Goal: Transaction & Acquisition: Purchase product/service

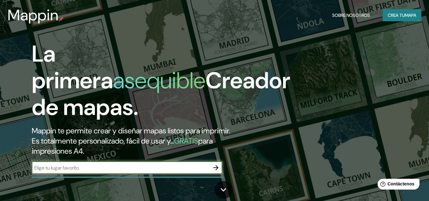
click at [86, 167] on input "text" at bounding box center [121, 167] width 178 height 7
type input "[GEOGRAPHIC_DATA], [GEOGRAPHIC_DATA]"
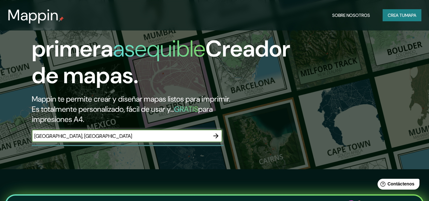
click at [216, 134] on icon "button" at bounding box center [216, 136] width 8 height 8
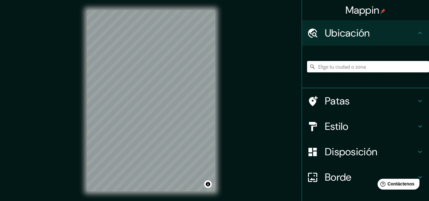
click at [334, 65] on input "Elige tu ciudad o zona" at bounding box center [368, 66] width 122 height 11
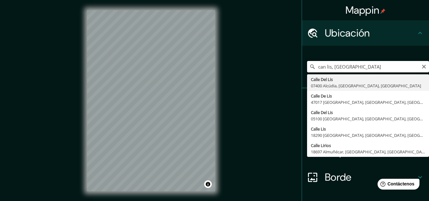
click at [315, 68] on input "can lis, [GEOGRAPHIC_DATA]" at bounding box center [368, 66] width 122 height 11
drag, startPoint x: 365, startPoint y: 66, endPoint x: 340, endPoint y: 82, distance: 28.9
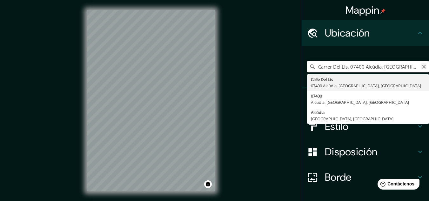
type input "Carrer Del Lis, 07400 Alcúdia, [GEOGRAPHIC_DATA], [GEOGRAPHIC_DATA]"
click at [422, 68] on icon "Claro" at bounding box center [424, 67] width 4 height 4
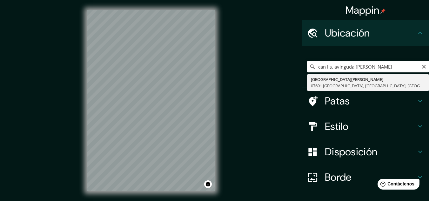
type input "[GEOGRAPHIC_DATA][PERSON_NAME], [GEOGRAPHIC_DATA], [GEOGRAPHIC_DATA], [GEOGRAPH…"
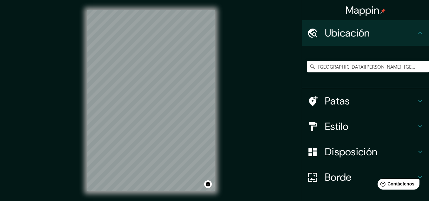
click at [417, 125] on icon at bounding box center [421, 127] width 8 height 8
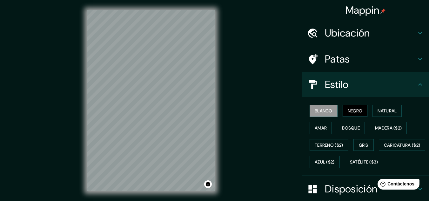
click at [350, 113] on font "Negro" at bounding box center [355, 111] width 15 height 6
click at [399, 110] on button "Natural" at bounding box center [387, 111] width 29 height 12
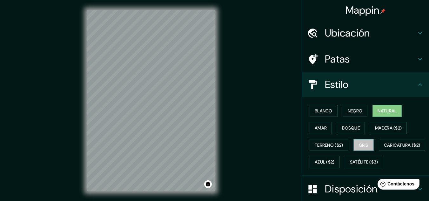
click at [365, 144] on font "Gris" at bounding box center [364, 145] width 10 height 6
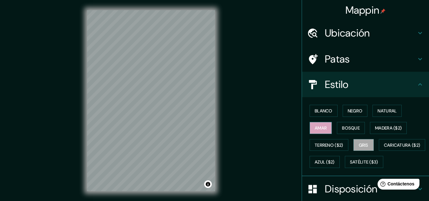
click at [316, 131] on font "Amar" at bounding box center [321, 128] width 12 height 6
click at [349, 130] on font "Bosque" at bounding box center [351, 128] width 18 height 6
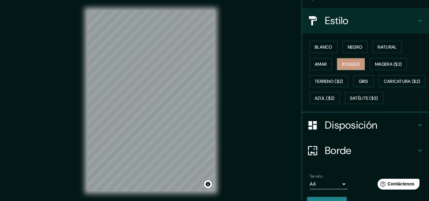
scroll to position [95, 0]
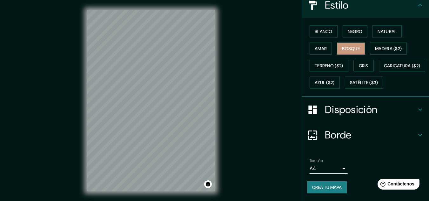
click at [397, 108] on h4 "Disposición" at bounding box center [371, 109] width 92 height 13
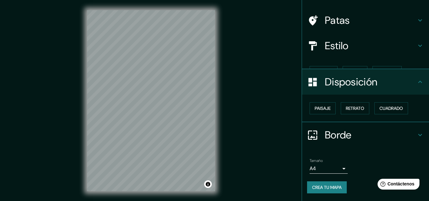
scroll to position [28, 0]
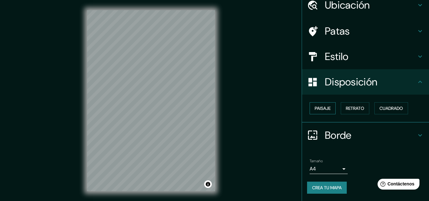
click at [320, 111] on font "Paisaje" at bounding box center [323, 109] width 16 height 6
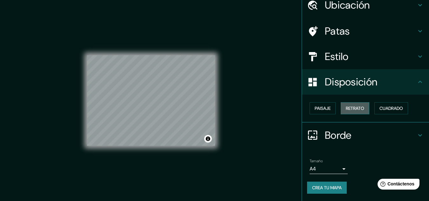
click at [348, 107] on font "Retrato" at bounding box center [355, 109] width 18 height 6
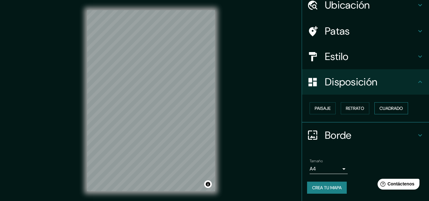
click at [384, 107] on font "Cuadrado" at bounding box center [392, 109] width 24 height 6
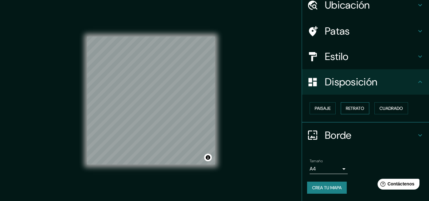
click at [346, 109] on font "Retrato" at bounding box center [355, 109] width 18 height 6
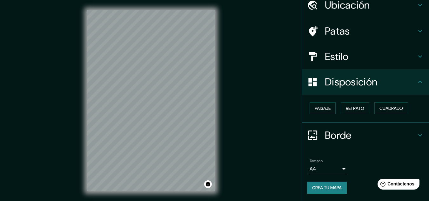
click at [401, 127] on div "Borde" at bounding box center [365, 135] width 127 height 25
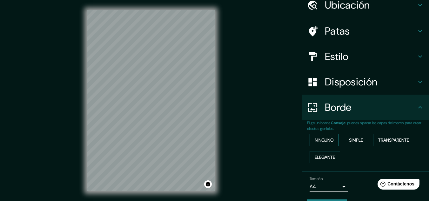
click at [324, 142] on font "Ninguno" at bounding box center [324, 140] width 19 height 6
click at [351, 139] on font "Simple" at bounding box center [356, 140] width 14 height 6
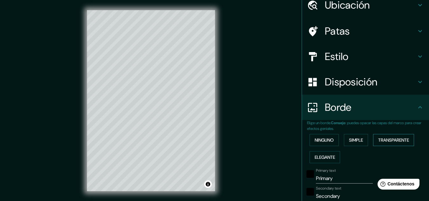
click at [401, 140] on font "Transparente" at bounding box center [394, 140] width 31 height 6
click at [328, 160] on font "Elegante" at bounding box center [325, 157] width 20 height 8
click at [328, 141] on font "Ninguno" at bounding box center [324, 140] width 19 height 6
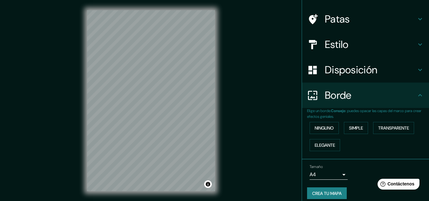
scroll to position [46, 0]
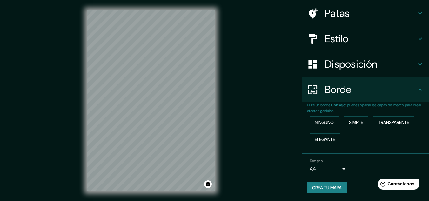
click at [336, 170] on body "Mappin Ubicación [GEOGRAPHIC_DATA], [GEOGRAPHIC_DATA], [GEOGRAPHIC_DATA], [GEOG…" at bounding box center [214, 100] width 429 height 201
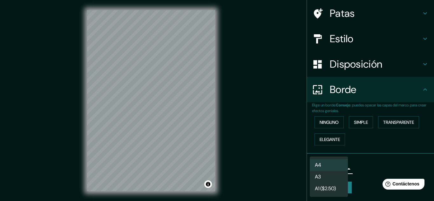
click at [334, 165] on li "A4" at bounding box center [329, 165] width 38 height 12
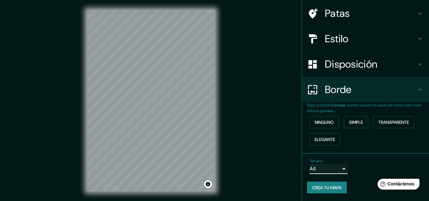
scroll to position [14, 0]
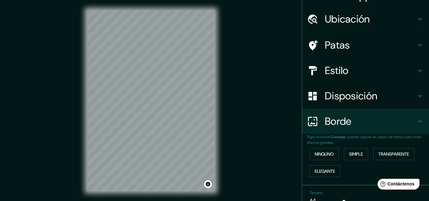
click at [403, 95] on h4 "Disposición" at bounding box center [371, 96] width 92 height 13
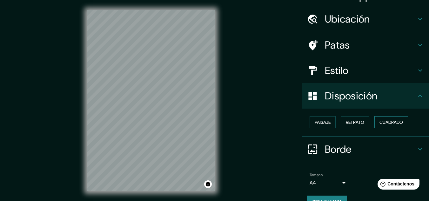
click at [394, 123] on font "Cuadrado" at bounding box center [392, 123] width 24 height 6
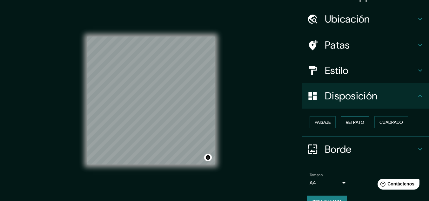
click at [350, 126] on font "Retrato" at bounding box center [355, 122] width 18 height 8
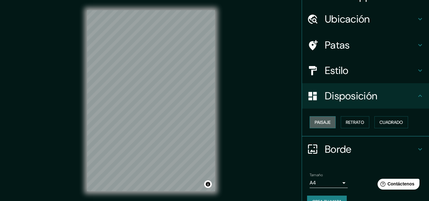
click at [318, 127] on button "Paisaje" at bounding box center [323, 122] width 26 height 12
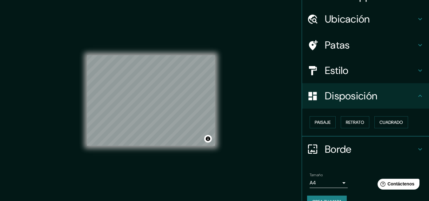
click at [398, 71] on h4 "Estilo" at bounding box center [371, 70] width 92 height 13
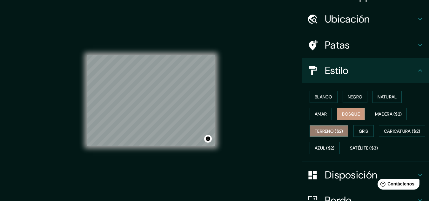
click at [324, 131] on font "Terreno ($2)" at bounding box center [329, 131] width 29 height 6
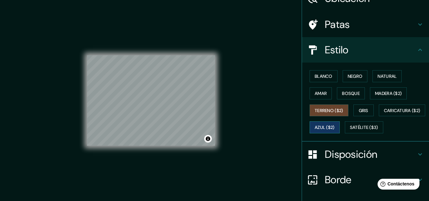
scroll to position [46, 0]
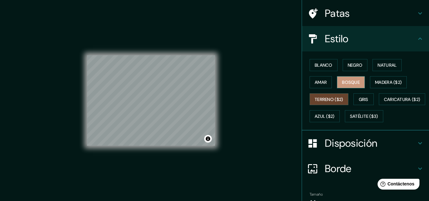
click at [346, 82] on font "Bosque" at bounding box center [351, 82] width 18 height 6
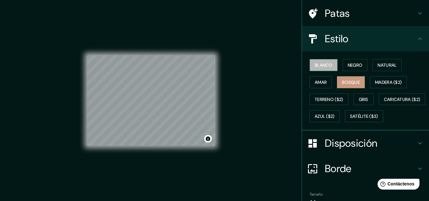
click at [315, 63] on font "Blanco" at bounding box center [324, 65] width 18 height 6
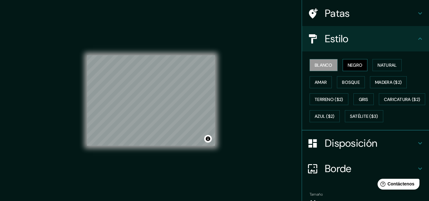
click at [352, 63] on font "Negro" at bounding box center [355, 65] width 15 height 6
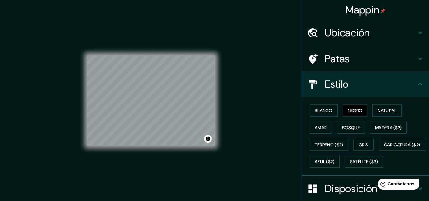
scroll to position [0, 0]
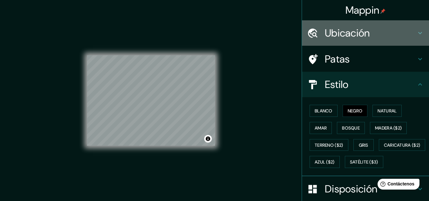
click at [354, 27] on font "Ubicación" at bounding box center [347, 32] width 45 height 13
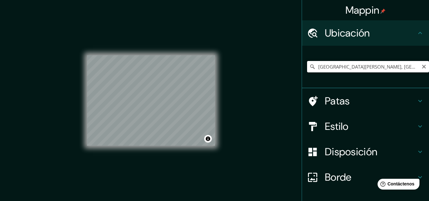
click at [393, 68] on input "[GEOGRAPHIC_DATA][PERSON_NAME], [GEOGRAPHIC_DATA], [GEOGRAPHIC_DATA], [GEOGRAPH…" at bounding box center [368, 66] width 122 height 11
click at [359, 105] on h4 "Patas" at bounding box center [371, 101] width 92 height 13
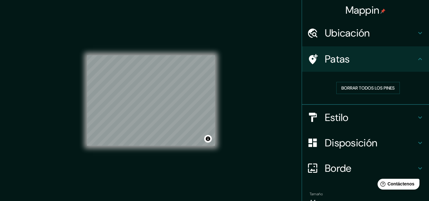
drag, startPoint x: 407, startPoint y: 63, endPoint x: 405, endPoint y: 57, distance: 7.0
click at [407, 63] on h4 "Patas" at bounding box center [371, 59] width 92 height 13
click at [355, 13] on font "Mappin" at bounding box center [363, 9] width 34 height 13
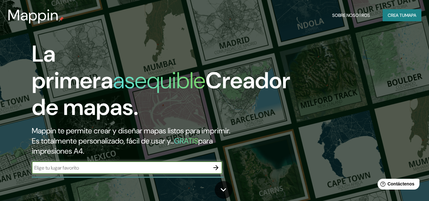
click at [216, 169] on icon "button" at bounding box center [216, 167] width 5 height 5
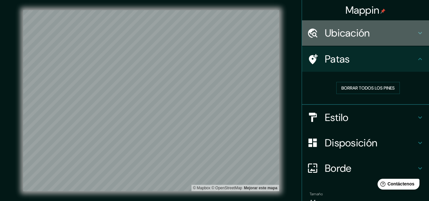
click at [366, 30] on font "Ubicación" at bounding box center [347, 32] width 45 height 13
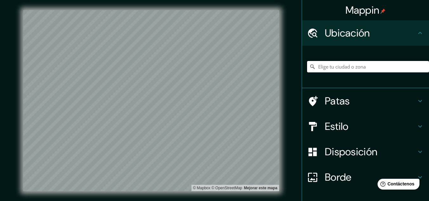
click at [360, 66] on input "Elige tu ciudad o zona" at bounding box center [368, 66] width 122 height 11
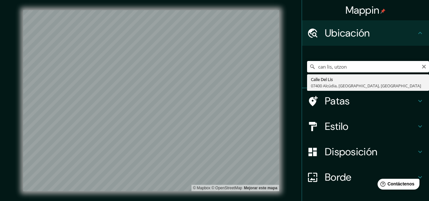
click at [333, 67] on input "can lis, utzon" at bounding box center [368, 66] width 122 height 11
type input "casa can lis, Utzon"
drag, startPoint x: 364, startPoint y: 69, endPoint x: 289, endPoint y: 118, distance: 90.0
click at [289, 118] on div "Mappin Ubicación casa can lis, Utzon Wasa [GEOGRAPHIC_DATA], [GEOGRAPHIC_DATA] …" at bounding box center [214, 106] width 429 height 212
type input "[STREET_ADDRESS][PERSON_NAME]"
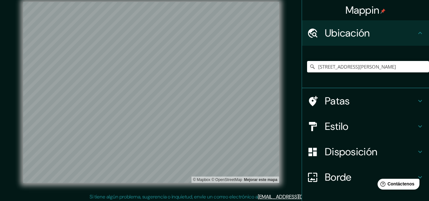
scroll to position [10, 0]
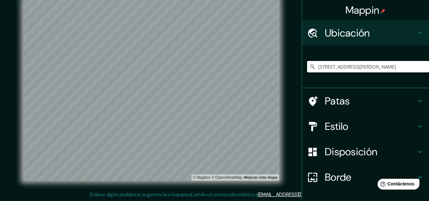
click at [350, 127] on h4 "Estilo" at bounding box center [371, 126] width 92 height 13
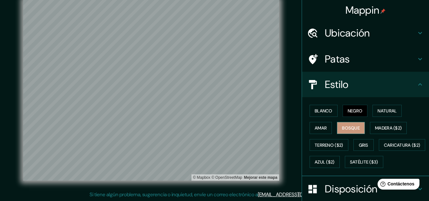
click at [347, 129] on font "Bosque" at bounding box center [351, 128] width 18 height 6
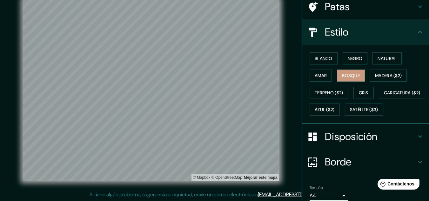
scroll to position [95, 0]
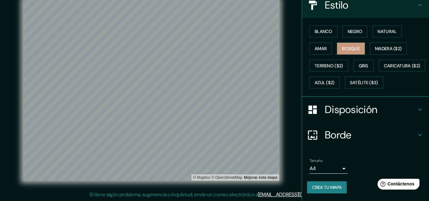
click at [383, 136] on h4 "Borde" at bounding box center [371, 135] width 92 height 13
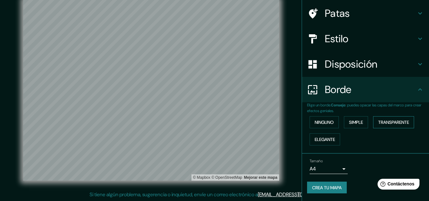
scroll to position [46, 0]
click at [406, 63] on h4 "Disposición" at bounding box center [371, 64] width 92 height 13
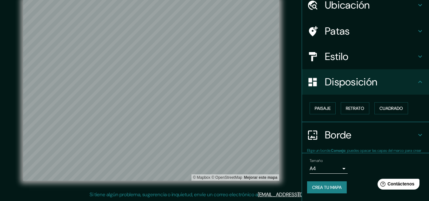
scroll to position [28, 0]
click at [319, 109] on font "Paisaje" at bounding box center [323, 109] width 16 height 6
click at [353, 108] on font "Retrato" at bounding box center [355, 109] width 18 height 6
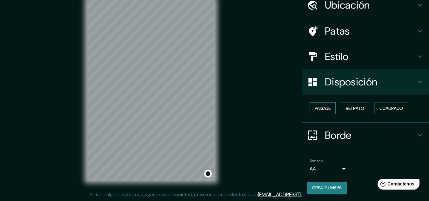
click at [316, 106] on font "Paisaje" at bounding box center [323, 109] width 16 height 6
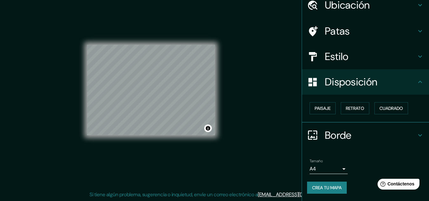
click at [393, 57] on h4 "Estilo" at bounding box center [371, 56] width 92 height 13
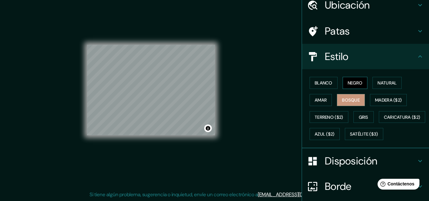
click at [348, 81] on font "Negro" at bounding box center [355, 83] width 15 height 6
click at [381, 83] on font "Natural" at bounding box center [387, 83] width 19 height 6
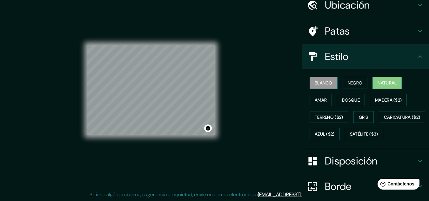
click at [322, 81] on font "Blanco" at bounding box center [324, 83] width 18 height 6
click at [351, 82] on font "Negro" at bounding box center [355, 83] width 15 height 6
click at [383, 79] on font "Natural" at bounding box center [387, 83] width 19 height 8
click at [319, 99] on font "Amar" at bounding box center [321, 100] width 12 height 6
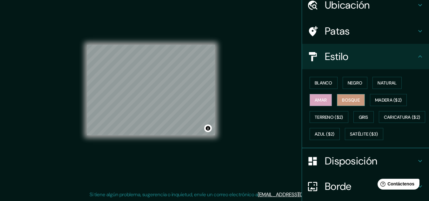
click at [353, 101] on font "Bosque" at bounding box center [351, 100] width 18 height 6
click at [359, 117] on font "Gris" at bounding box center [364, 117] width 10 height 6
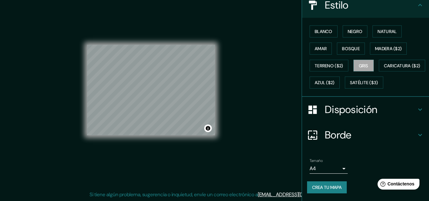
scroll to position [96, 0]
click at [207, 129] on button "Activar o desactivar atribución" at bounding box center [208, 129] width 8 height 8
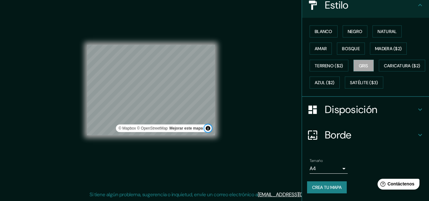
click at [207, 129] on button "Activar o desactivar atribución" at bounding box center [208, 129] width 8 height 8
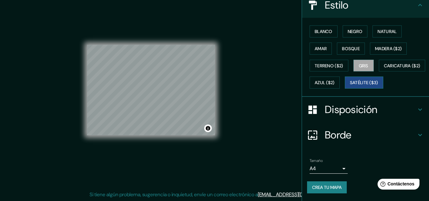
click at [350, 86] on font "Satélite ($3)" at bounding box center [364, 83] width 28 height 8
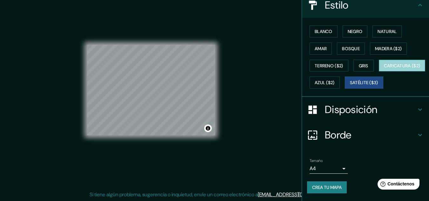
click at [379, 61] on button "Caricatura ($2)" at bounding box center [402, 66] width 47 height 12
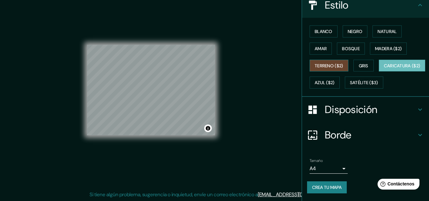
click at [320, 63] on font "Terreno ($2)" at bounding box center [329, 66] width 29 height 6
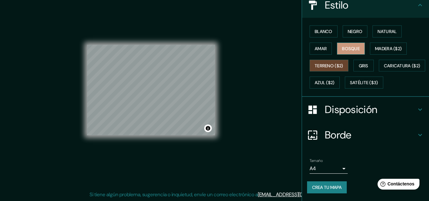
click at [349, 46] on font "Bosque" at bounding box center [351, 49] width 18 height 6
click at [361, 63] on font "Gris" at bounding box center [364, 66] width 10 height 6
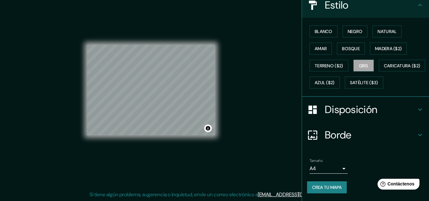
click at [361, 108] on font "Disposición" at bounding box center [351, 109] width 52 height 13
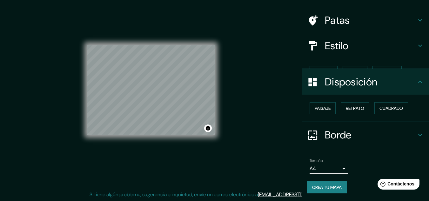
scroll to position [28, 0]
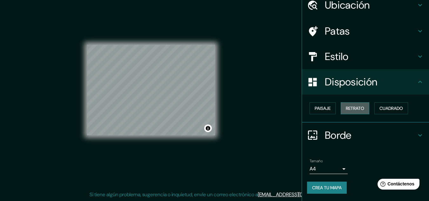
click at [353, 111] on font "Retrato" at bounding box center [355, 109] width 18 height 6
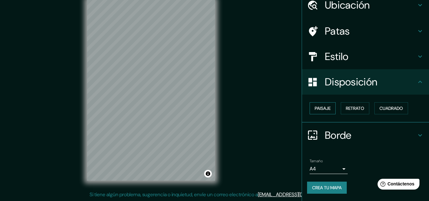
click at [326, 109] on font "Paisaje" at bounding box center [323, 109] width 16 height 6
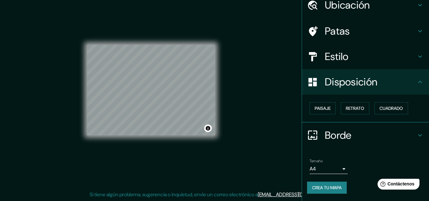
click at [417, 79] on icon at bounding box center [421, 82] width 8 height 8
click at [399, 135] on h4 "Borde" at bounding box center [371, 135] width 92 height 13
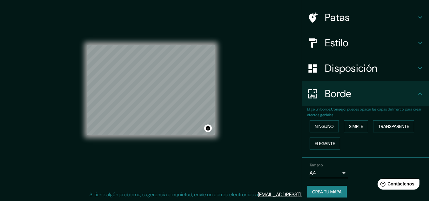
scroll to position [46, 0]
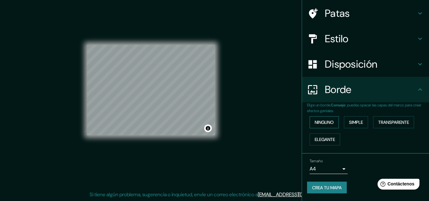
click at [326, 123] on font "Ninguno" at bounding box center [324, 123] width 19 height 6
click at [338, 122] on div "Ninguno Simple Transparente Elegante" at bounding box center [368, 131] width 122 height 34
click at [354, 122] on font "Simple" at bounding box center [356, 123] width 14 height 6
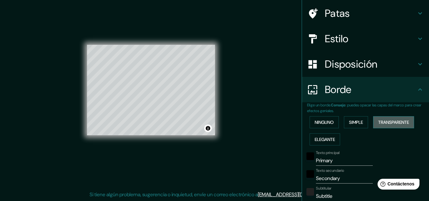
click at [389, 121] on font "Transparente" at bounding box center [394, 123] width 31 height 6
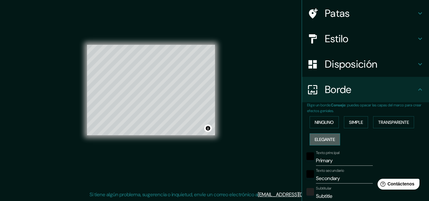
click at [322, 138] on font "Elegante" at bounding box center [325, 140] width 20 height 6
click at [320, 124] on font "Ninguno" at bounding box center [324, 123] width 19 height 6
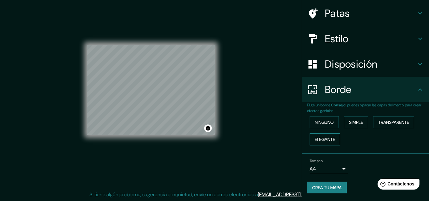
click at [329, 138] on font "Elegante" at bounding box center [325, 140] width 20 height 6
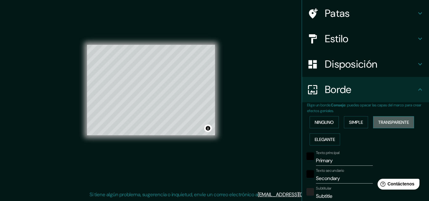
click at [400, 122] on font "Transparente" at bounding box center [394, 123] width 31 height 6
click at [352, 122] on font "Simple" at bounding box center [356, 123] width 14 height 6
click at [327, 122] on font "Ninguno" at bounding box center [324, 123] width 19 height 6
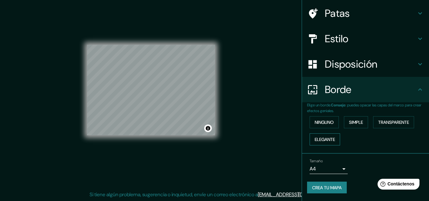
click at [330, 136] on font "Elegante" at bounding box center [325, 139] width 20 height 8
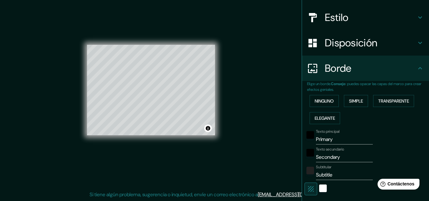
scroll to position [78, 0]
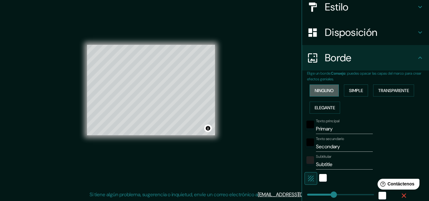
click at [320, 87] on font "Ninguno" at bounding box center [324, 90] width 19 height 8
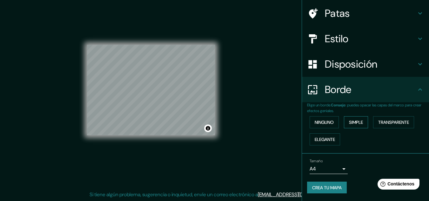
click at [349, 121] on font "Simple" at bounding box center [356, 123] width 14 height 6
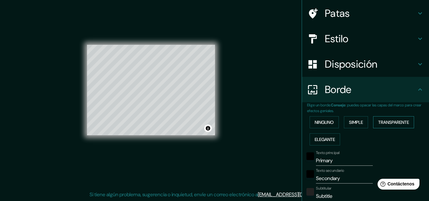
click at [382, 120] on font "Transparente" at bounding box center [394, 123] width 31 height 6
click at [327, 139] on font "Elegante" at bounding box center [325, 140] width 20 height 6
click at [326, 124] on font "Ninguno" at bounding box center [324, 123] width 19 height 6
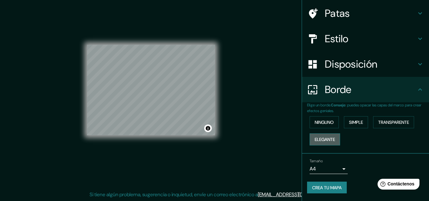
click at [326, 137] on font "Elegante" at bounding box center [325, 140] width 20 height 6
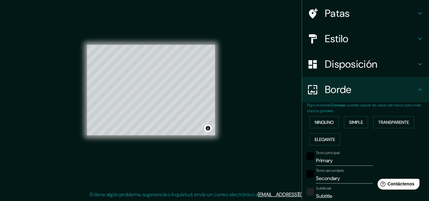
scroll to position [78, 0]
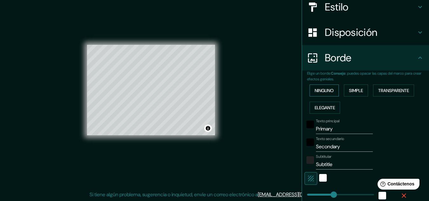
click at [315, 93] on font "Ninguno" at bounding box center [324, 91] width 19 height 6
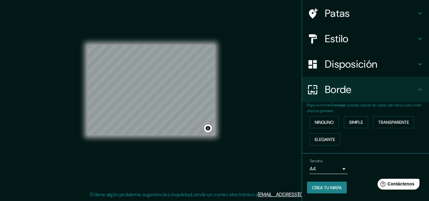
scroll to position [46, 0]
click at [323, 187] on font "Crea tu mapa" at bounding box center [327, 188] width 30 height 6
click at [323, 185] on font "Crea tu mapa" at bounding box center [327, 188] width 30 height 6
click at [208, 128] on button "Activar o desactivar atribución" at bounding box center [208, 129] width 8 height 8
click at [197, 142] on div "© Mapbox © OpenStreetMap Mejorar este mapa" at bounding box center [151, 90] width 128 height 181
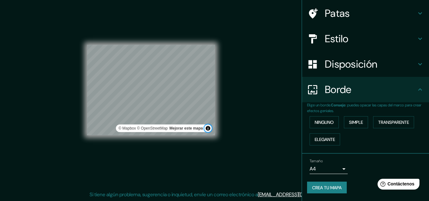
click at [208, 129] on button "Activar o desactivar atribución" at bounding box center [208, 129] width 8 height 8
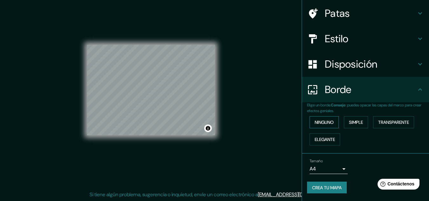
click at [325, 122] on font "Ninguno" at bounding box center [324, 123] width 19 height 6
click at [417, 88] on icon at bounding box center [421, 90] width 8 height 8
click at [419, 65] on icon at bounding box center [421, 64] width 4 height 2
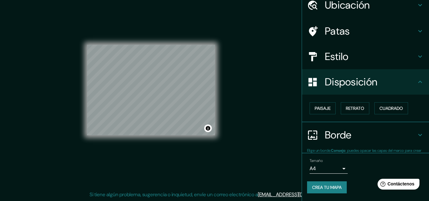
scroll to position [28, 0]
click at [335, 167] on body "Mappin Ubicación [STREET_ADDRESS] Patas Estilo Disposición Paisaje Retrato Cuad…" at bounding box center [214, 90] width 429 height 201
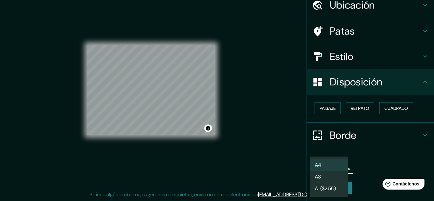
drag, startPoint x: 329, startPoint y: 165, endPoint x: 332, endPoint y: 165, distance: 3.5
click at [329, 165] on li "A4" at bounding box center [329, 165] width 38 height 12
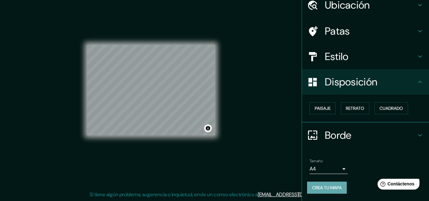
click at [324, 187] on font "Crea tu mapa" at bounding box center [327, 188] width 30 height 6
drag, startPoint x: 324, startPoint y: 189, endPoint x: 345, endPoint y: 190, distance: 20.7
click at [343, 190] on button "Crea tu mapa" at bounding box center [327, 188] width 40 height 12
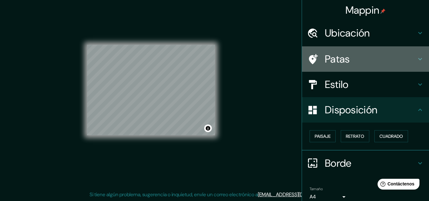
click at [417, 58] on icon at bounding box center [421, 59] width 8 height 8
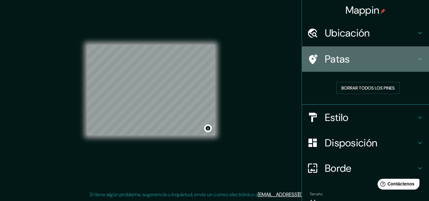
click at [417, 58] on icon at bounding box center [421, 59] width 8 height 8
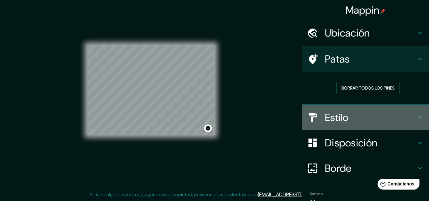
click at [409, 114] on h4 "Estilo" at bounding box center [371, 117] width 92 height 13
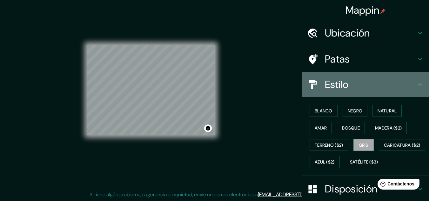
click at [417, 88] on icon at bounding box center [421, 85] width 8 height 8
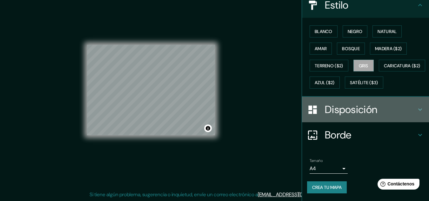
click at [417, 107] on icon at bounding box center [421, 110] width 8 height 8
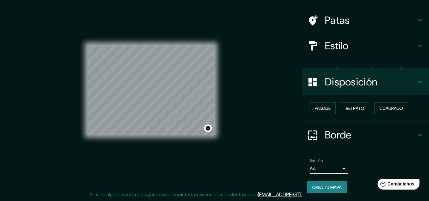
scroll to position [28, 0]
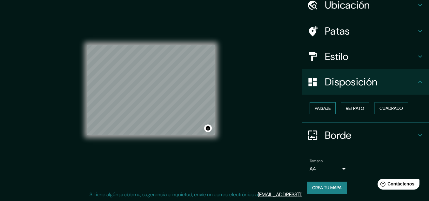
click at [320, 110] on font "Paisaje" at bounding box center [323, 109] width 16 height 6
click at [352, 109] on font "Retrato" at bounding box center [355, 109] width 18 height 6
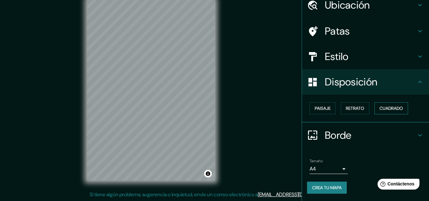
click at [396, 106] on font "Cuadrado" at bounding box center [392, 109] width 24 height 6
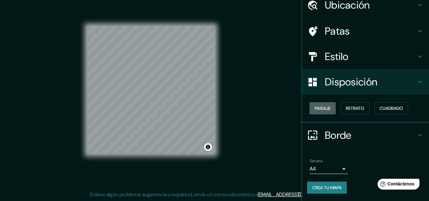
click at [317, 111] on font "Paisaje" at bounding box center [323, 109] width 16 height 6
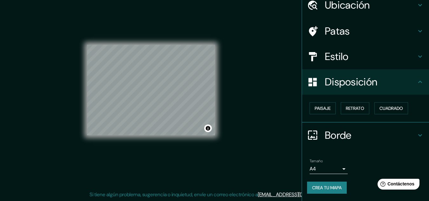
click at [335, 164] on body "Mappin Ubicación [STREET_ADDRESS] Patas Estilo Disposición Paisaje Retrato Cuad…" at bounding box center [214, 90] width 429 height 201
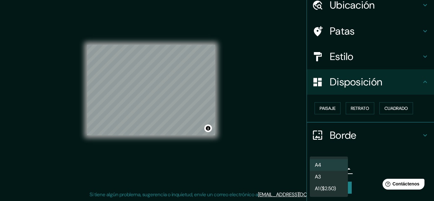
click at [335, 163] on li "A4" at bounding box center [329, 165] width 38 height 12
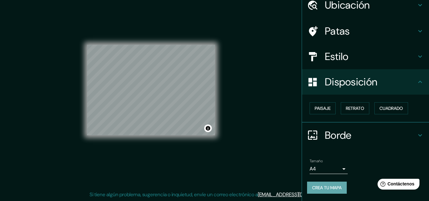
click at [333, 188] on font "Crea tu mapa" at bounding box center [327, 188] width 30 height 6
click at [208, 130] on button "Activar o desactivar atribución" at bounding box center [208, 129] width 8 height 8
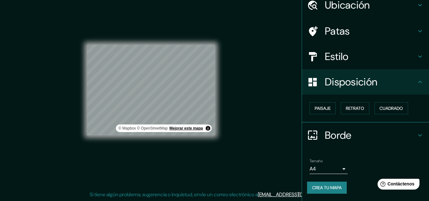
click at [196, 129] on font "Mejorar este mapa" at bounding box center [186, 128] width 33 height 4
click at [345, 167] on div "Tamaño A4 single" at bounding box center [365, 166] width 117 height 20
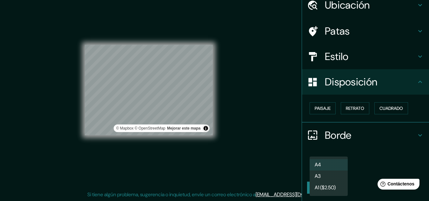
click at [335, 169] on body "Mappin Ubicación [STREET_ADDRESS] Patas Estilo Disposición Paisaje Retrato Cuad…" at bounding box center [214, 90] width 429 height 201
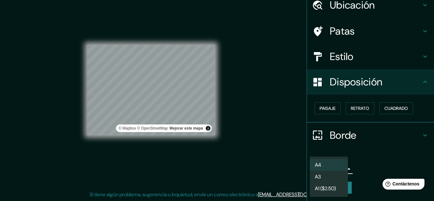
click at [329, 177] on li "A3" at bounding box center [329, 177] width 38 height 12
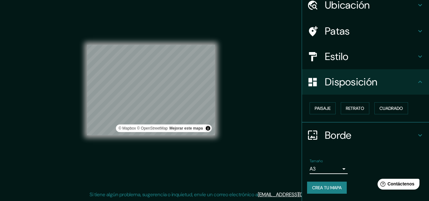
click at [333, 168] on body "Mappin Ubicación [STREET_ADDRESS] Patas Estilo Disposición Paisaje Retrato Cuad…" at bounding box center [214, 90] width 429 height 201
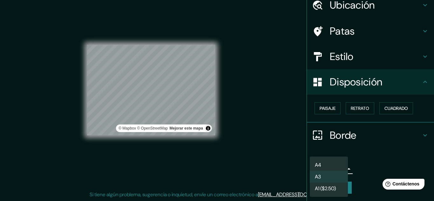
click at [329, 163] on li "A4" at bounding box center [329, 165] width 38 height 12
type input "single"
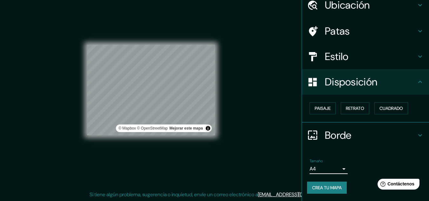
click at [323, 187] on font "Crea tu mapa" at bounding box center [327, 188] width 30 height 6
click at [325, 186] on font "Crea tu mapa" at bounding box center [327, 188] width 30 height 6
drag, startPoint x: 325, startPoint y: 187, endPoint x: 366, endPoint y: 179, distance: 41.8
click at [366, 179] on div "Tamaño A4 single Crea tu mapa" at bounding box center [365, 177] width 117 height 43
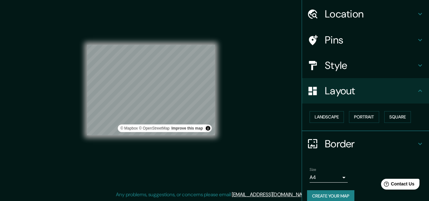
scroll to position [27, 0]
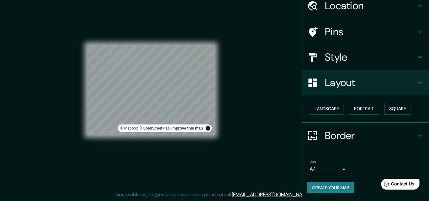
drag, startPoint x: 336, startPoint y: 189, endPoint x: 362, endPoint y: 165, distance: 35.4
click at [362, 165] on div "Size A4 single" at bounding box center [365, 167] width 117 height 20
click at [209, 129] on button "Toggle attribution" at bounding box center [208, 129] width 8 height 8
drag, startPoint x: 209, startPoint y: 129, endPoint x: 262, endPoint y: 149, distance: 56.6
click at [209, 129] on button "Toggle attribution" at bounding box center [208, 129] width 8 height 8
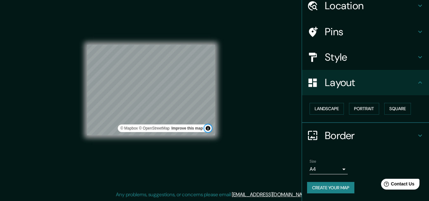
click at [209, 129] on button "Toggle attribution" at bounding box center [208, 129] width 8 height 8
